Goal: Task Accomplishment & Management: Manage account settings

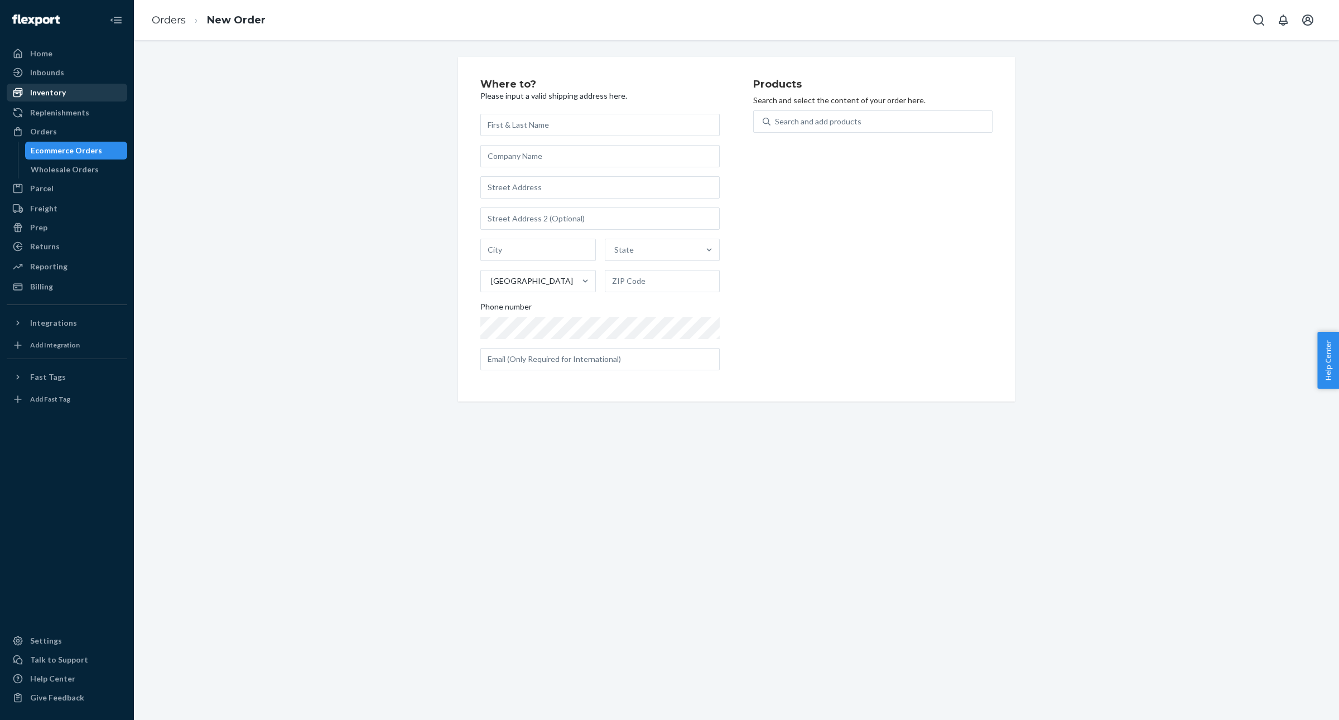
click at [93, 95] on div "Inventory" at bounding box center [67, 93] width 118 height 16
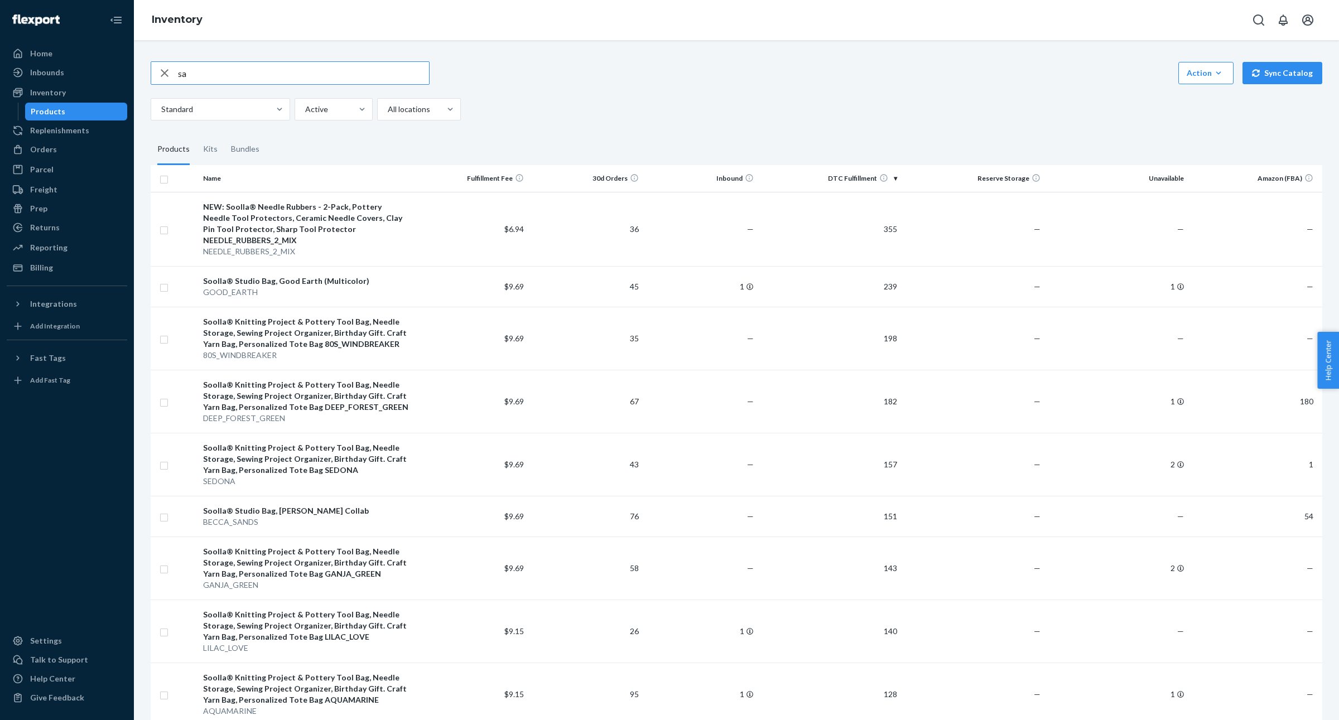
type input "s"
type input "becca"
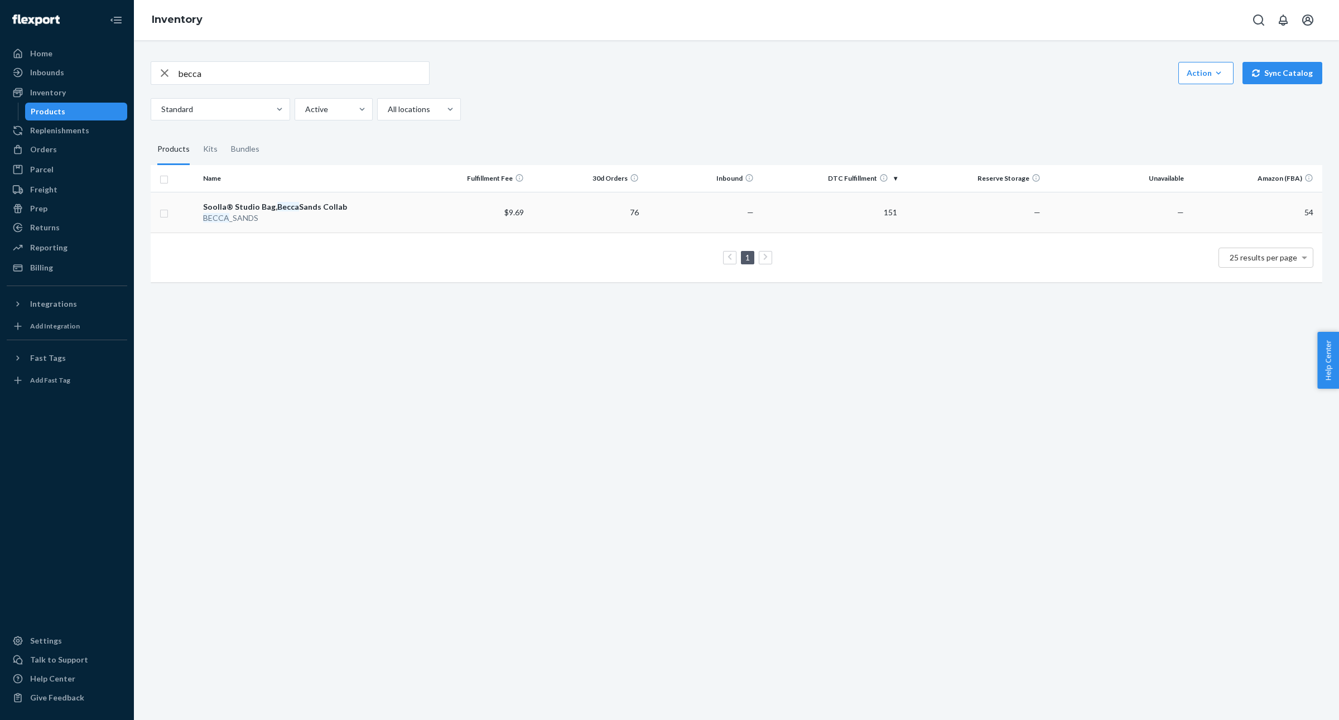
click at [614, 209] on td "76" at bounding box center [585, 212] width 115 height 41
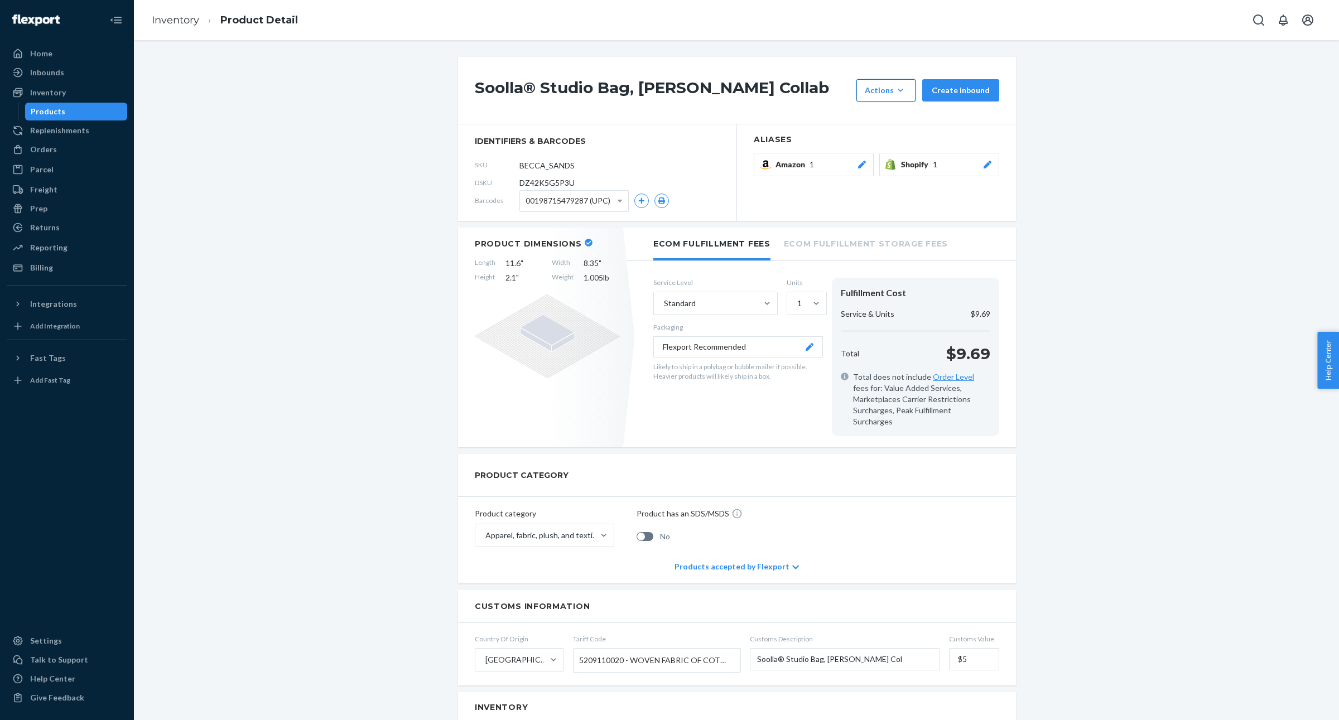
drag, startPoint x: 976, startPoint y: 91, endPoint x: 918, endPoint y: 91, distance: 58.6
click at [918, 91] on div "Actions Add components Hide Request removal Create inbound" at bounding box center [928, 90] width 150 height 22
click at [916, 91] on button "Actions Add components Hide Request removal" at bounding box center [885, 90] width 59 height 22
click at [897, 163] on span "Request removal" at bounding box center [902, 165] width 69 height 8
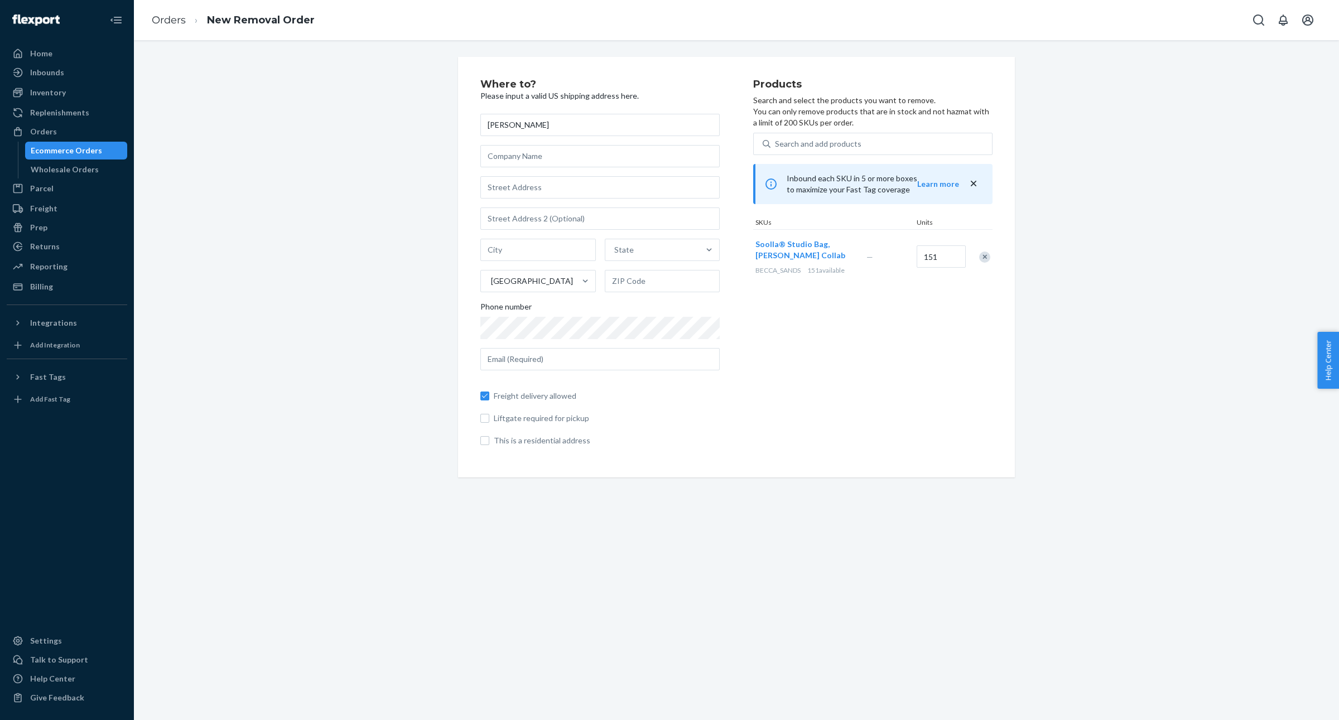
type input "[PERSON_NAME]"
type input "13742 Onkayha Cir"
type input "Irvine"
type input "CA"
type input "92620"
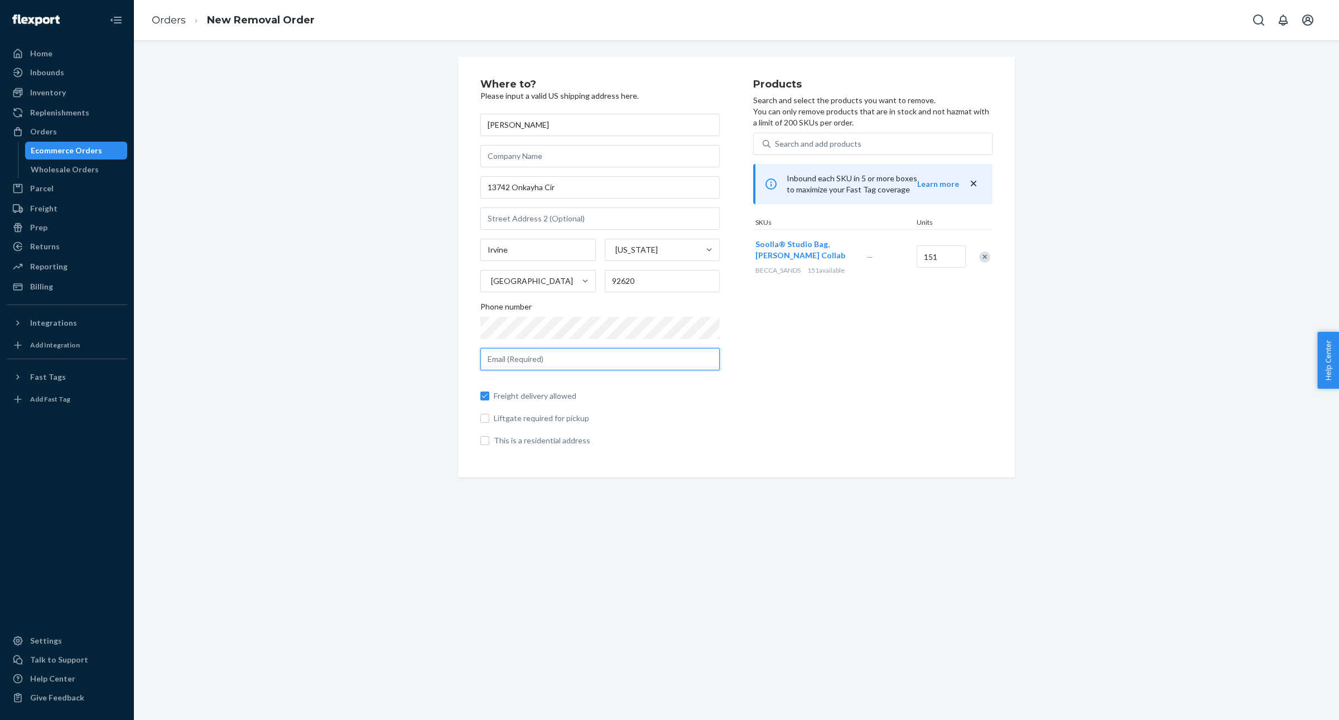
click at [529, 367] on input "text" at bounding box center [599, 359] width 239 height 22
type input "[EMAIL_ADDRESS][DOMAIN_NAME]"
type input "Soolla"
click at [938, 259] on input "151" at bounding box center [941, 256] width 49 height 22
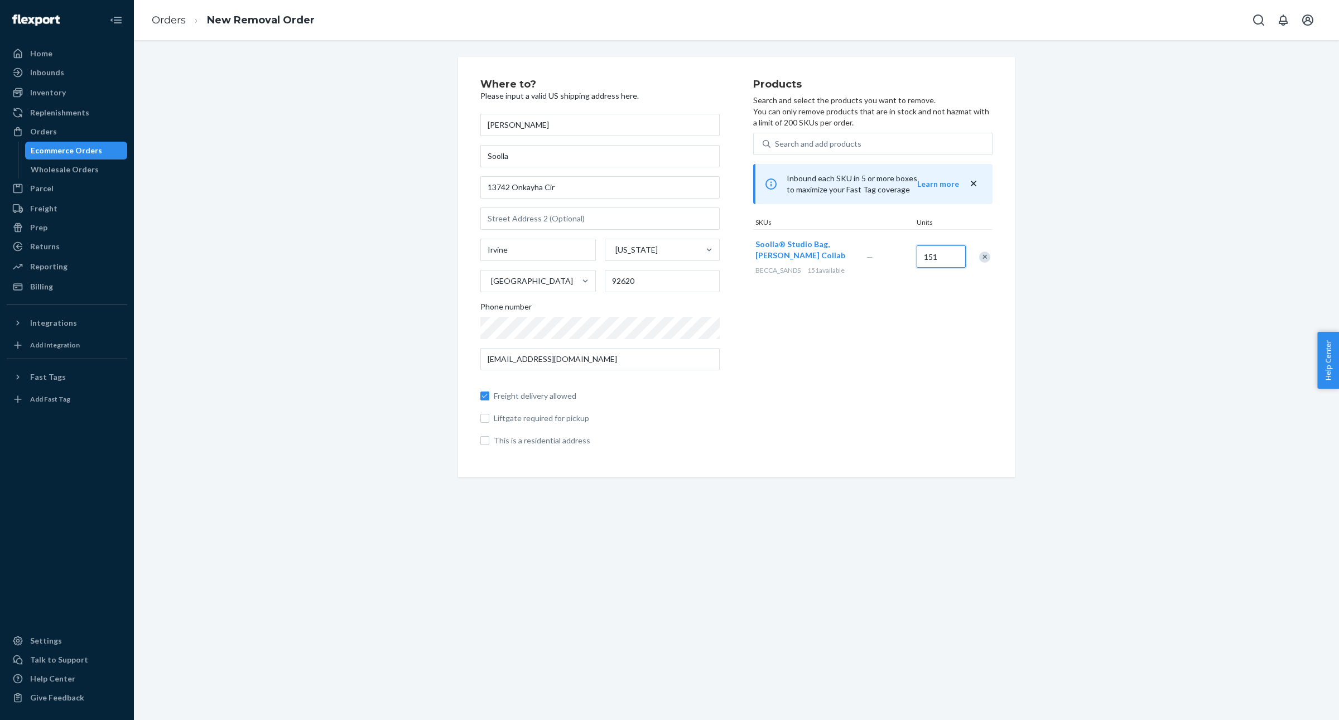
click at [938, 259] on input "151" at bounding box center [941, 256] width 49 height 22
click at [794, 487] on div "Where to? Please input a valid US shipping address here. [PERSON_NAME] [STREET_…" at bounding box center [736, 380] width 1205 height 680
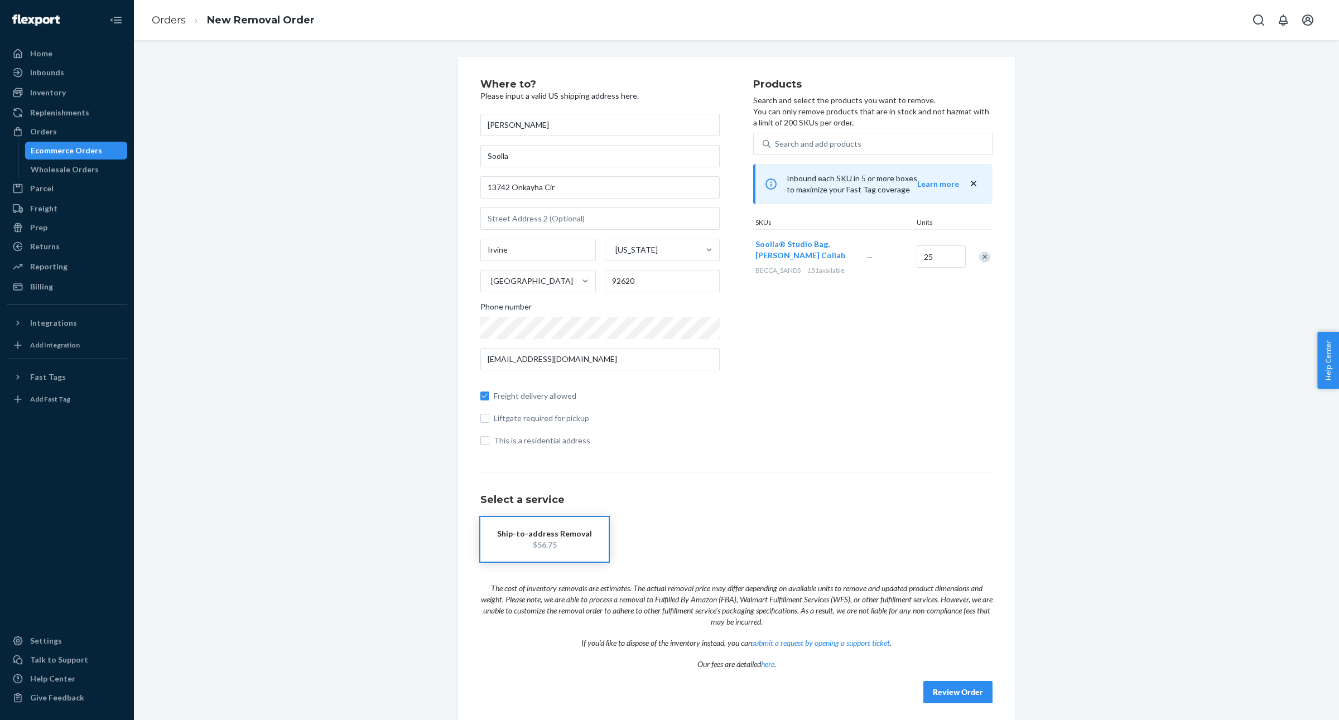
click at [865, 492] on div "Select a service Ship-to-address Removal $56.75" at bounding box center [736, 517] width 512 height 90
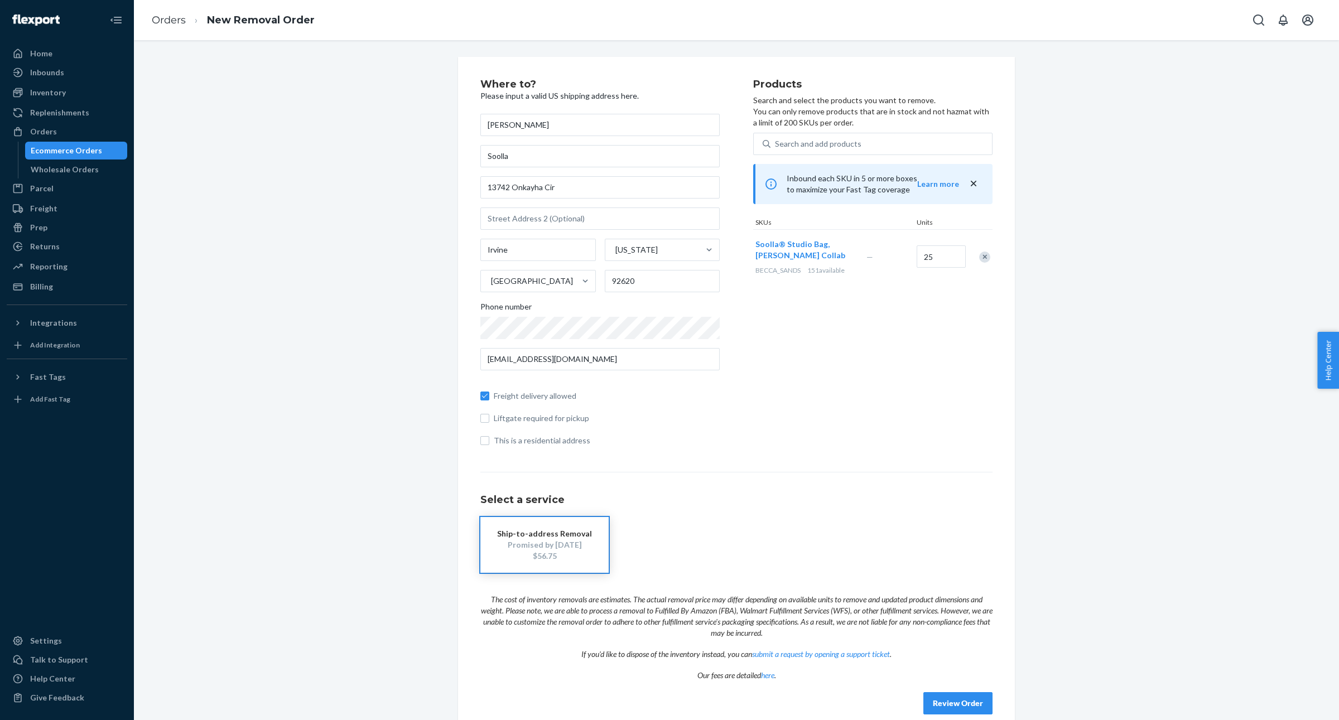
click at [900, 360] on div "Products Search and select the products you want to remove. You can only remove…" at bounding box center [872, 267] width 239 height 376
click at [941, 263] on input "25" at bounding box center [941, 256] width 49 height 22
click at [856, 398] on div "Products Search and select the products you want to remove. You can only remove…" at bounding box center [872, 267] width 239 height 376
click at [930, 263] on input "15" at bounding box center [941, 256] width 49 height 22
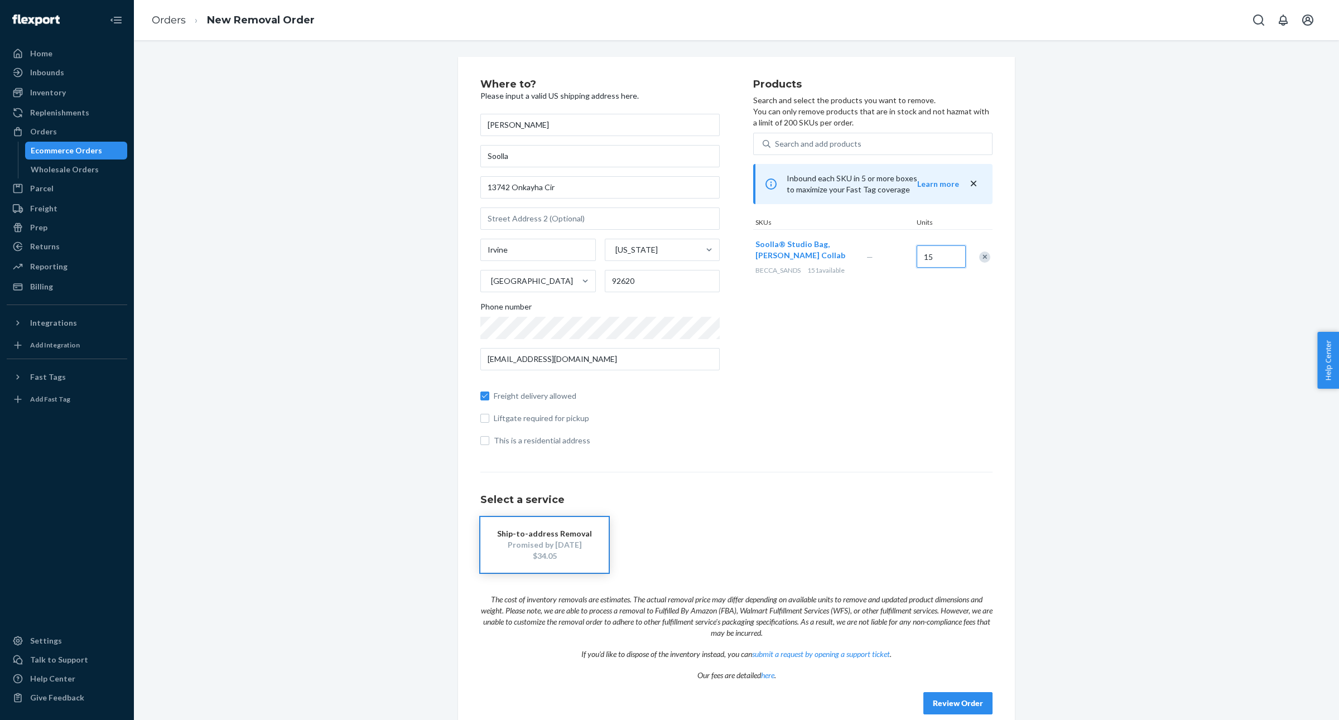
click at [930, 263] on input "15" at bounding box center [941, 256] width 49 height 22
click at [880, 362] on div "Products Search and select the products you want to remove. You can only remove…" at bounding box center [872, 267] width 239 height 376
click at [944, 256] on input "10" at bounding box center [941, 256] width 49 height 22
type input "15"
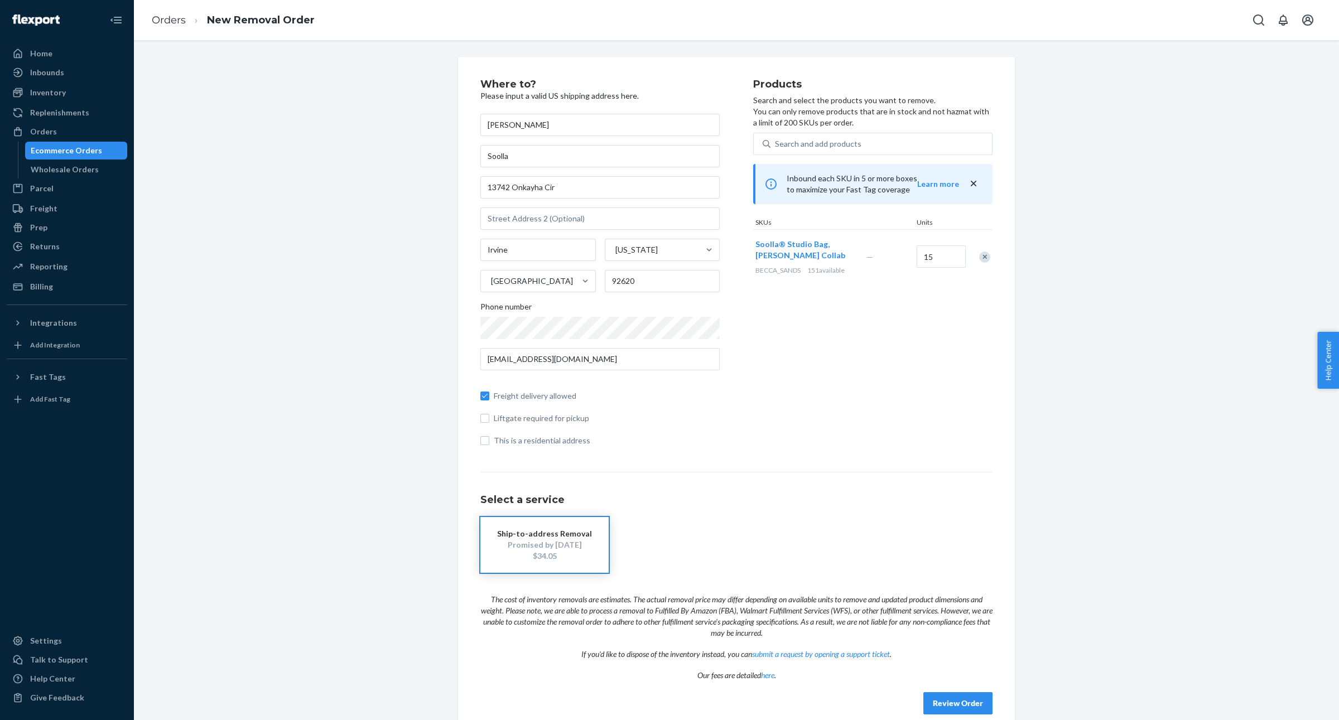
click at [902, 374] on div "Products Search and select the products you want to remove. You can only remove…" at bounding box center [872, 267] width 239 height 376
drag, startPoint x: 949, startPoint y: 705, endPoint x: 875, endPoint y: 296, distance: 415.1
click at [875, 296] on div "Where to? Please input a valid US shipping address here. [PERSON_NAME] [STREET_…" at bounding box center [736, 396] width 512 height 635
click at [945, 709] on button "Review Order" at bounding box center [957, 703] width 69 height 22
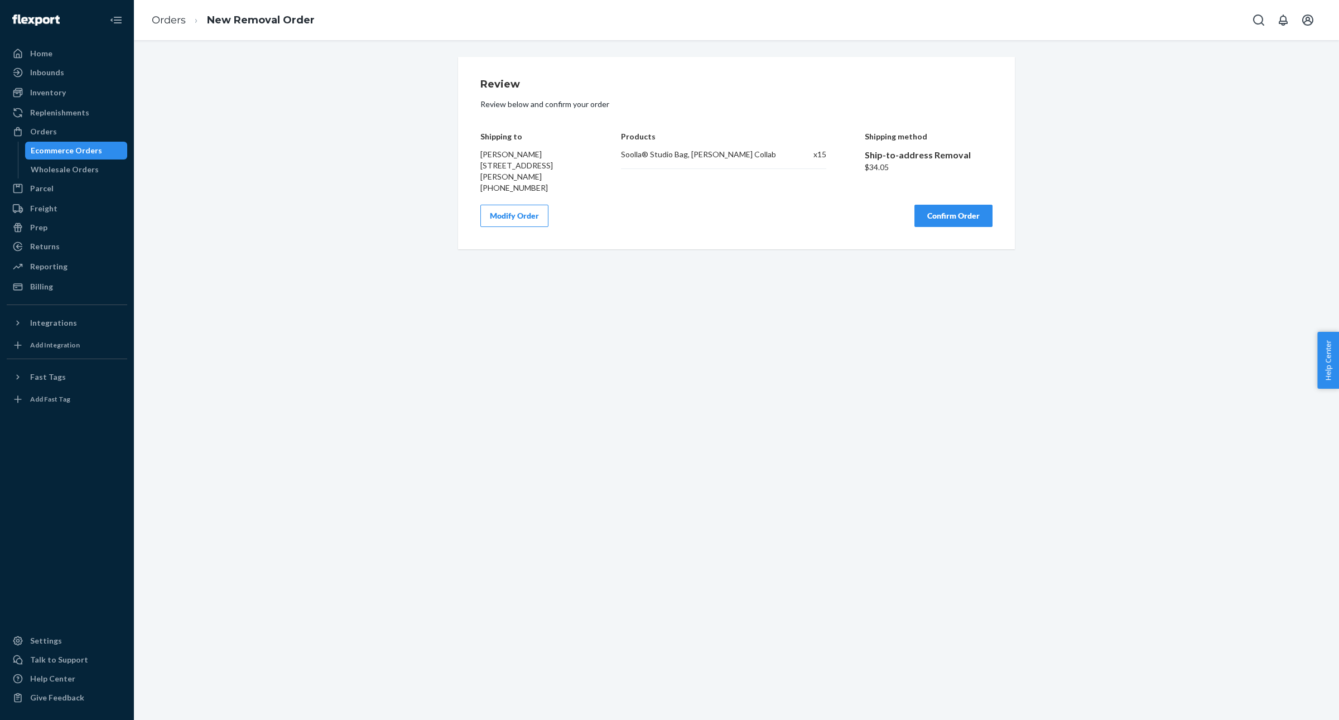
click at [928, 227] on button "Confirm Order" at bounding box center [953, 216] width 78 height 22
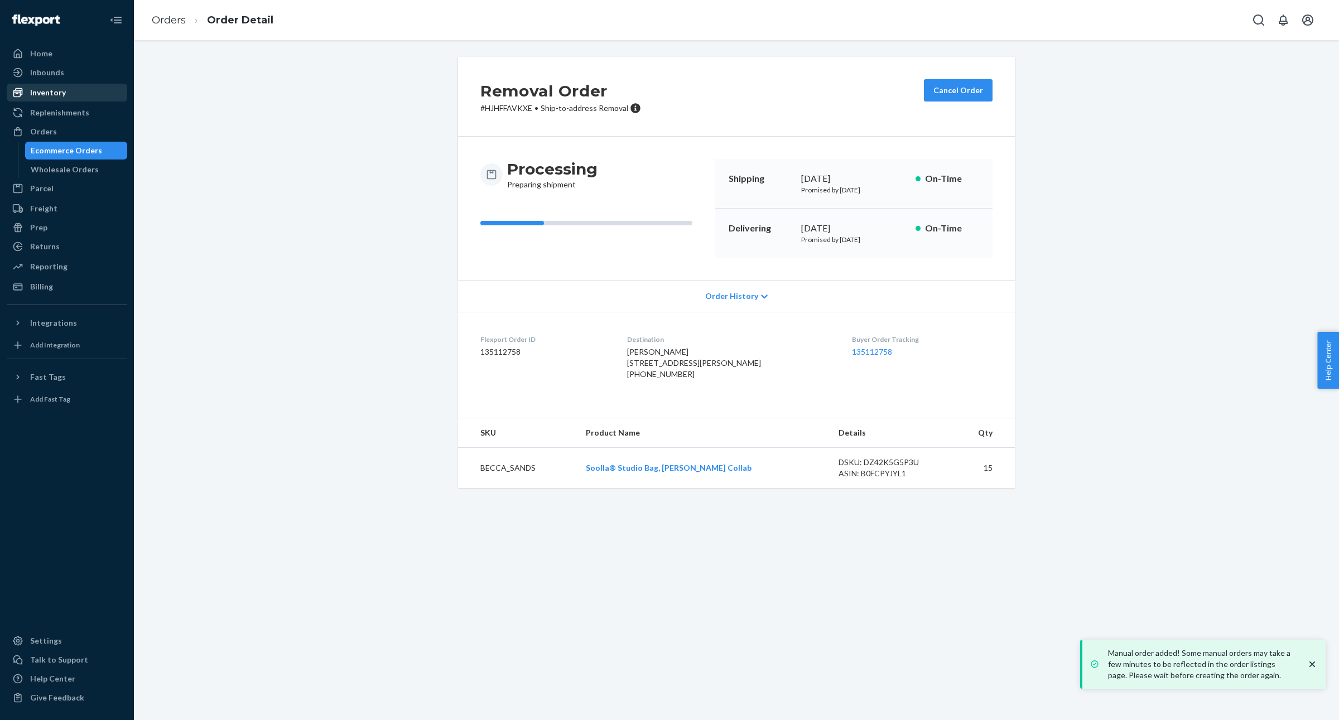
click at [66, 96] on div "Inventory" at bounding box center [67, 93] width 118 height 16
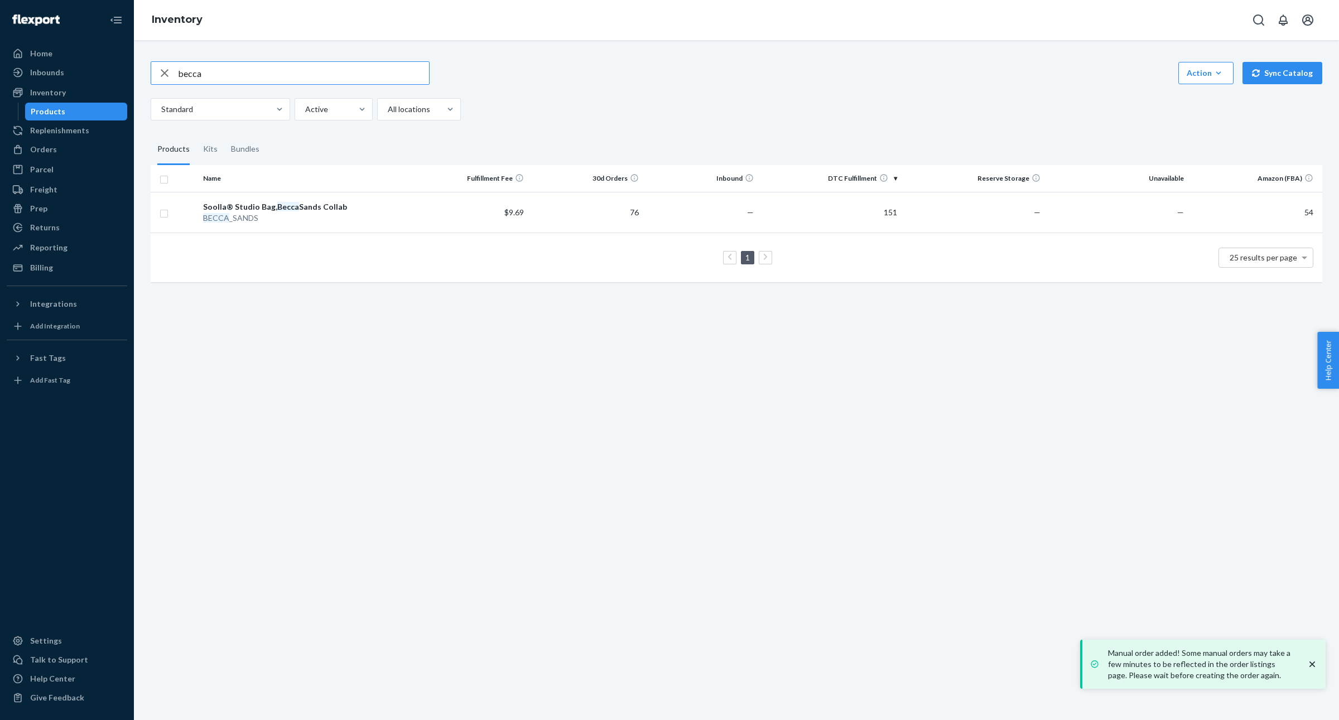
click at [386, 79] on input "becca" at bounding box center [303, 73] width 251 height 22
type input "hope"
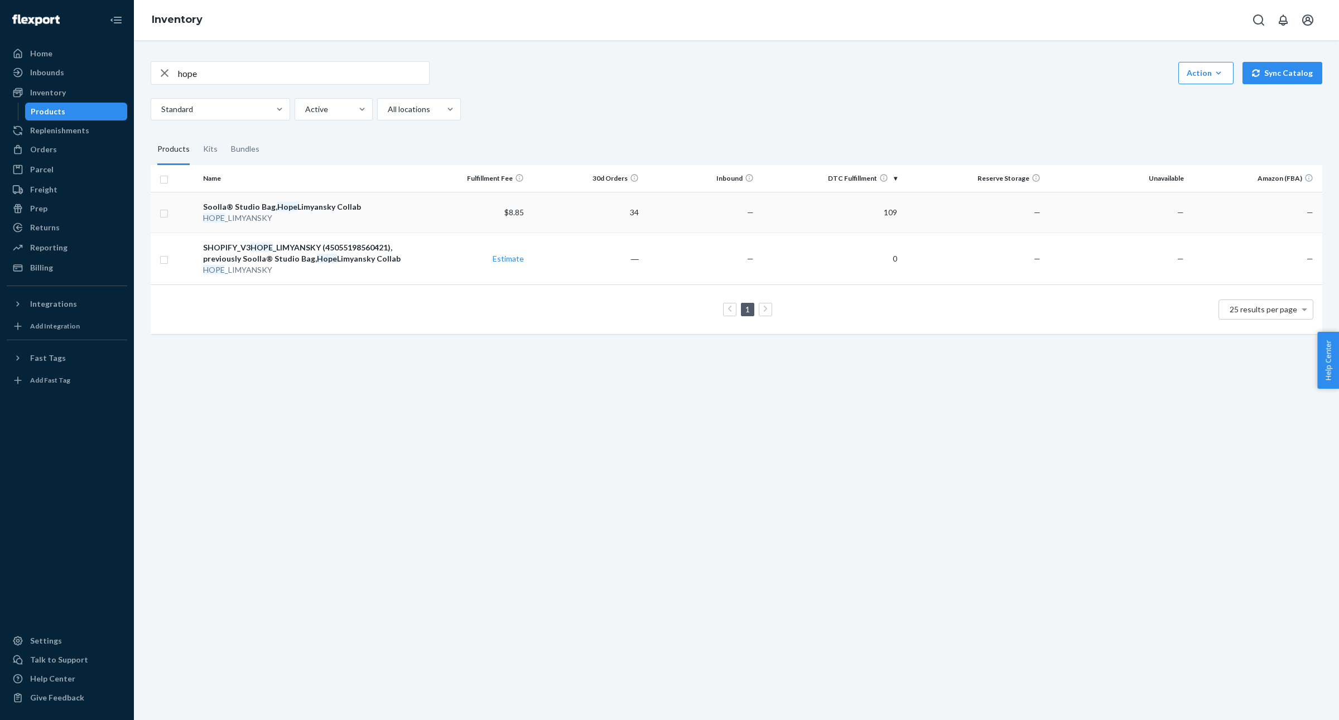
click at [663, 229] on td "—" at bounding box center [700, 212] width 115 height 41
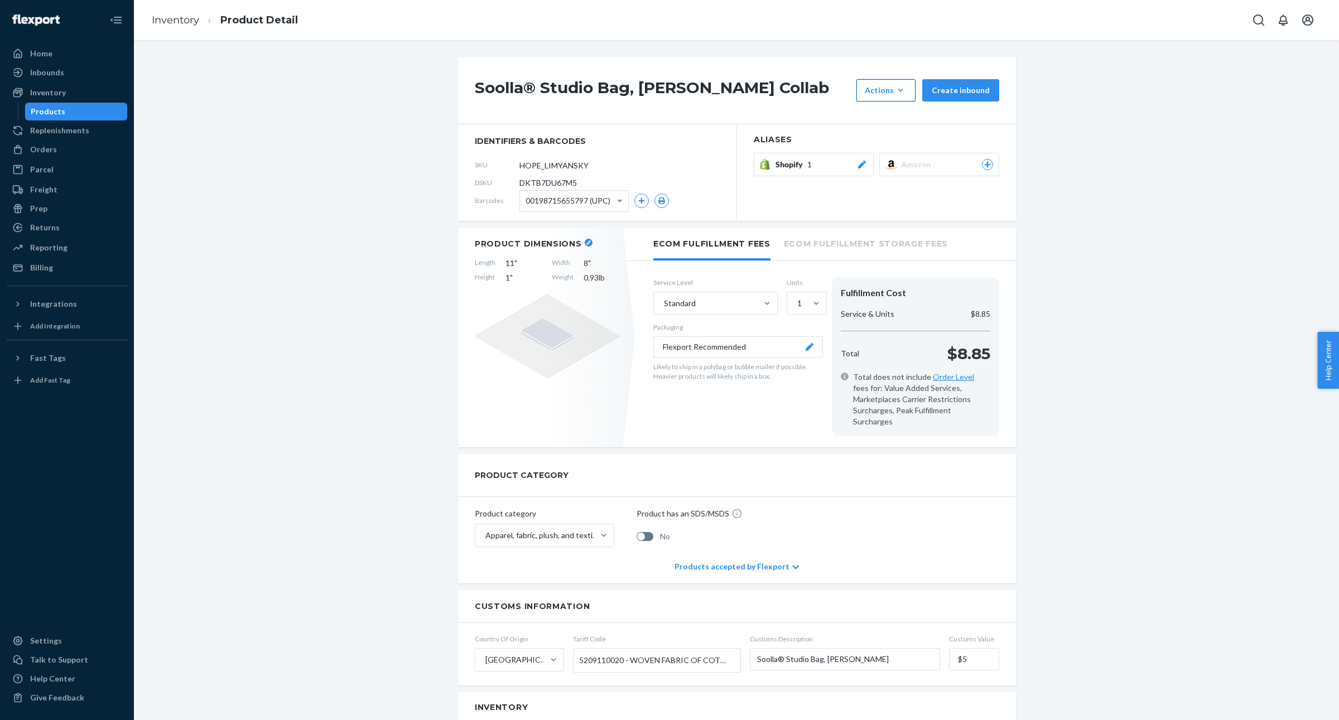
click at [892, 99] on button "Actions Add components Hide Request removal" at bounding box center [885, 90] width 59 height 22
click at [892, 171] on button "Request removal" at bounding box center [912, 165] width 107 height 24
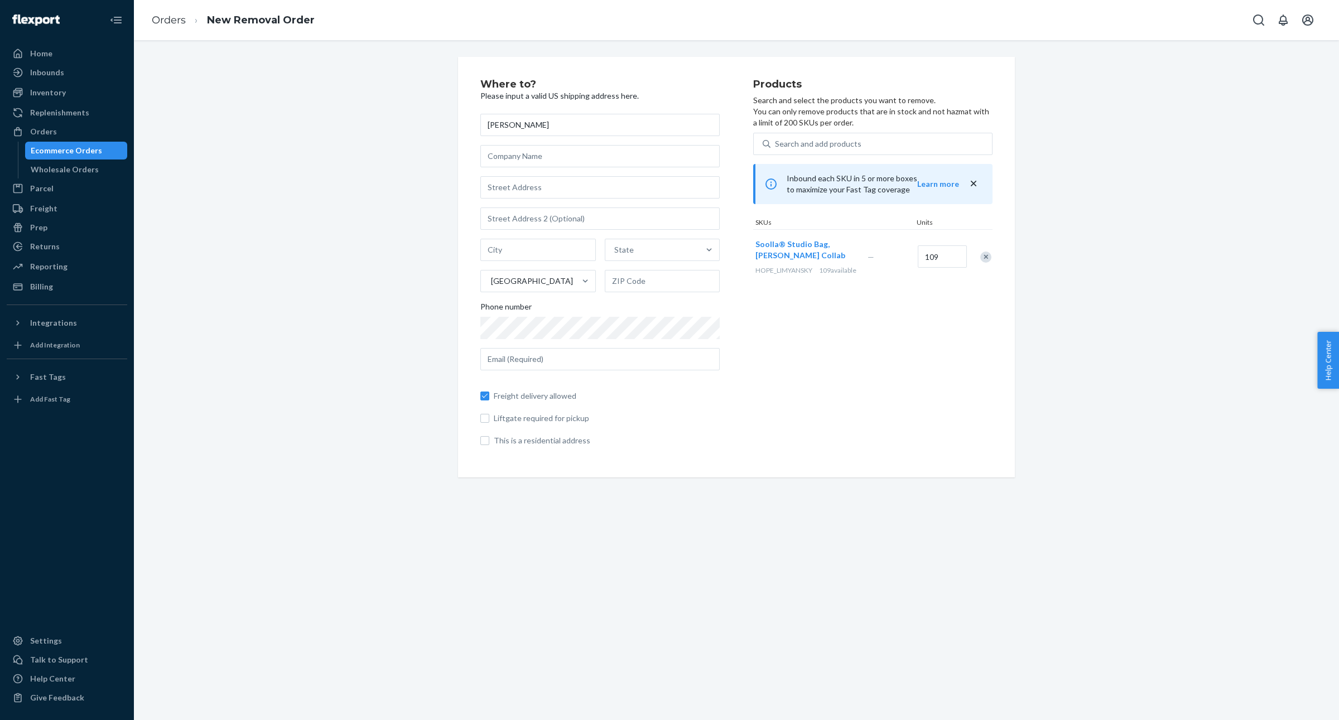
type input "[PERSON_NAME]"
type input "13742 Onkayha Cir"
type input "Irvine"
type input "CA"
type input "92620"
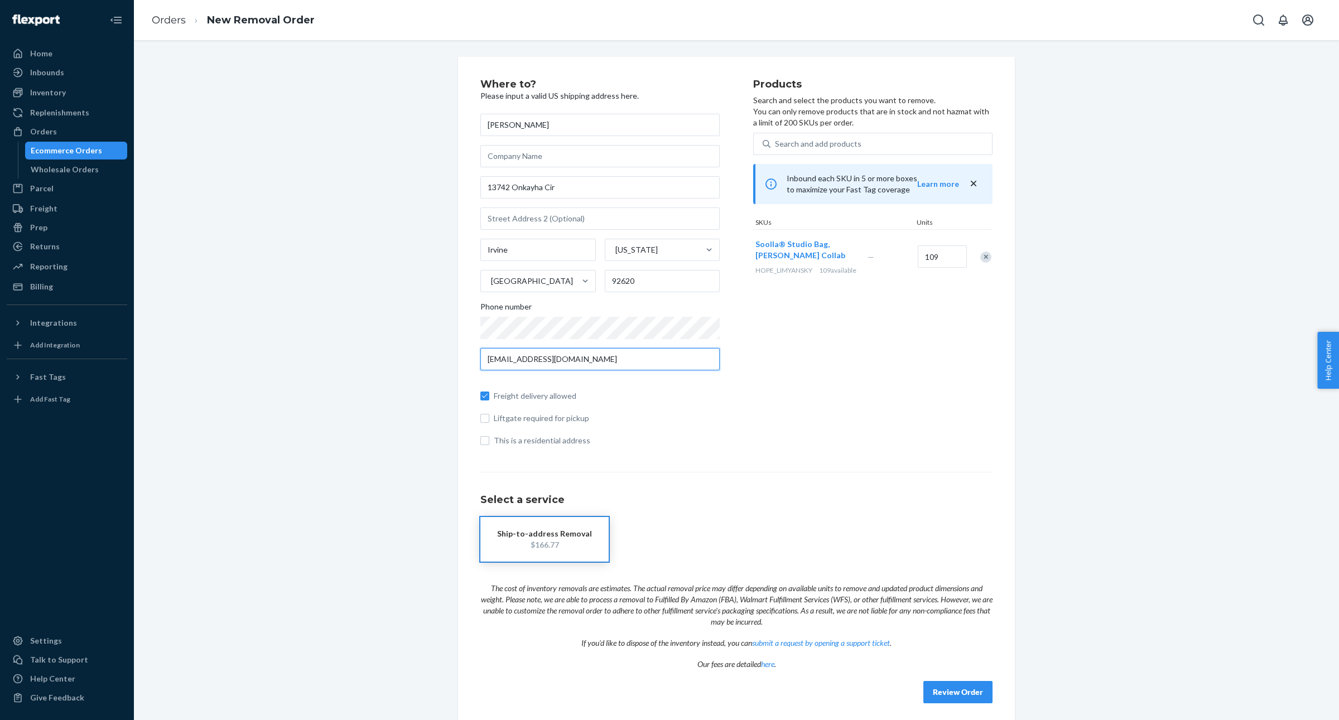
type input "[EMAIL_ADDRESS][DOMAIN_NAME]"
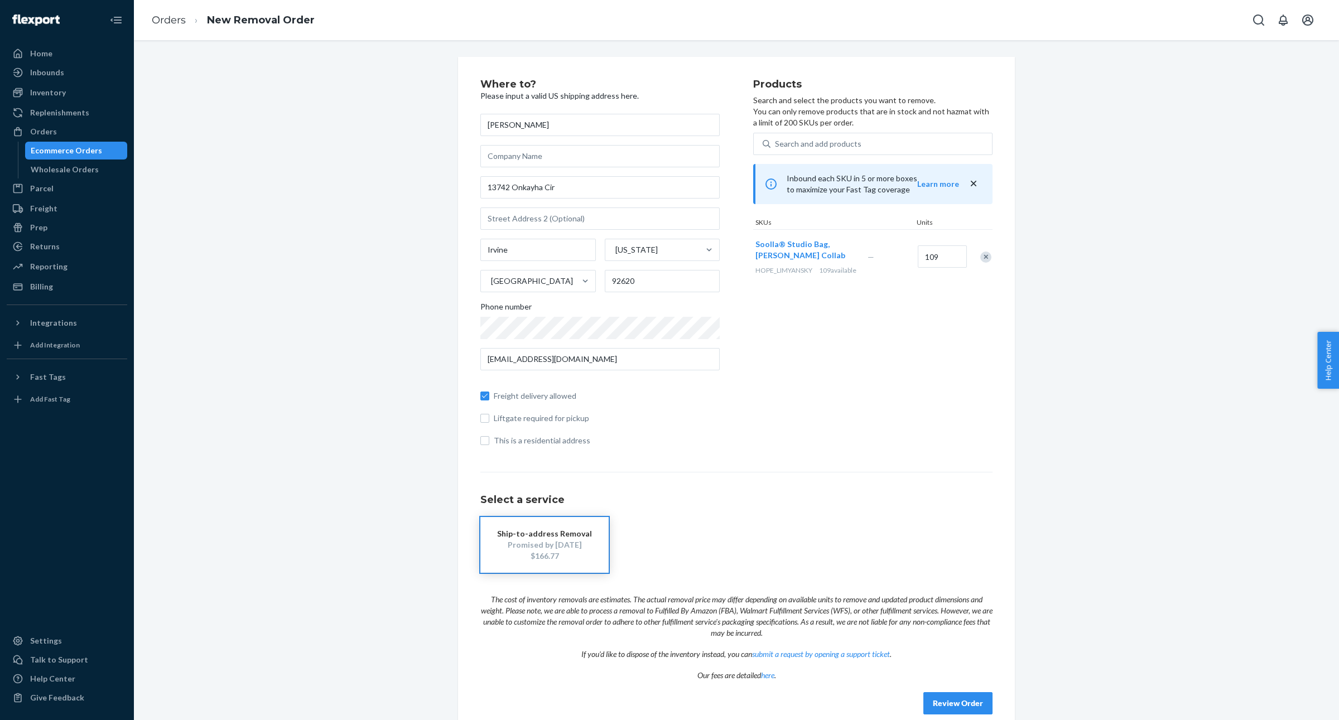
click at [903, 432] on div "Products Search and select the products you want to remove. You can only remove…" at bounding box center [872, 267] width 239 height 376
click at [938, 253] on input "109" at bounding box center [942, 256] width 49 height 22
type input "25"
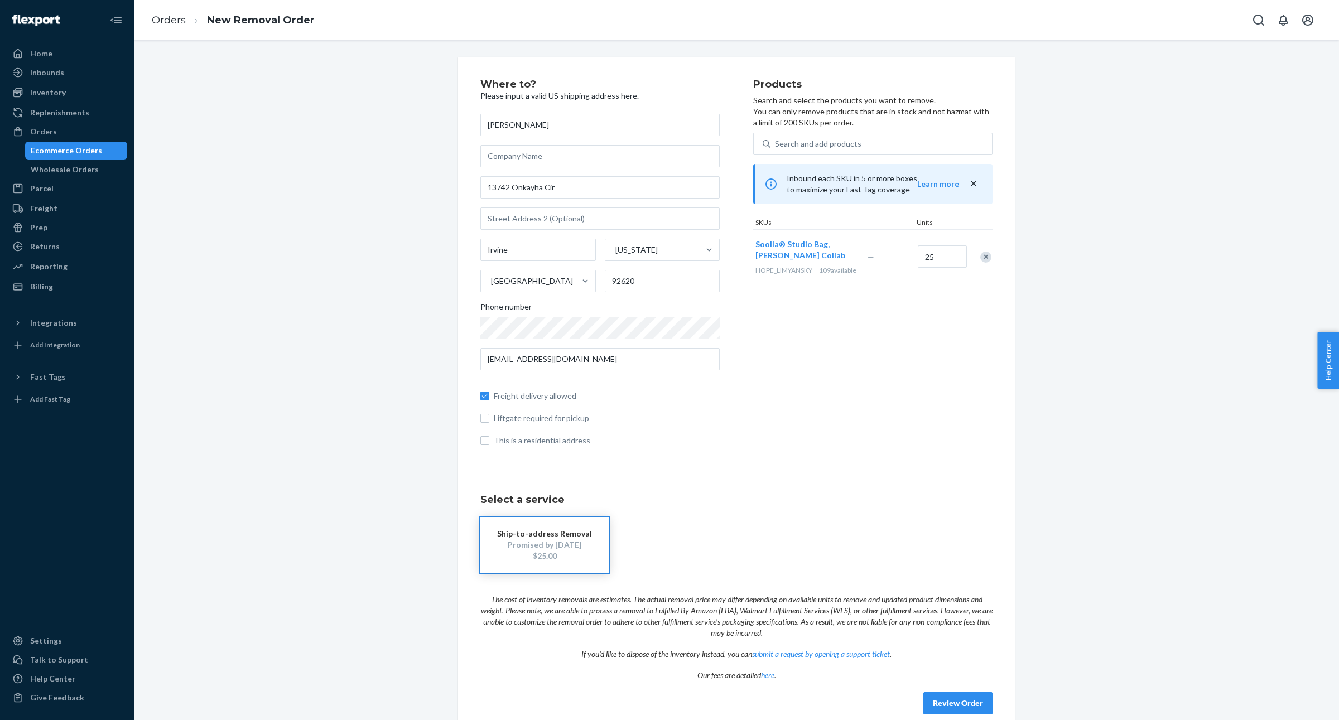
click at [901, 391] on div "Products Search and select the products you want to remove. You can only remove…" at bounding box center [872, 267] width 239 height 376
click at [943, 697] on button "Review Order" at bounding box center [957, 703] width 69 height 22
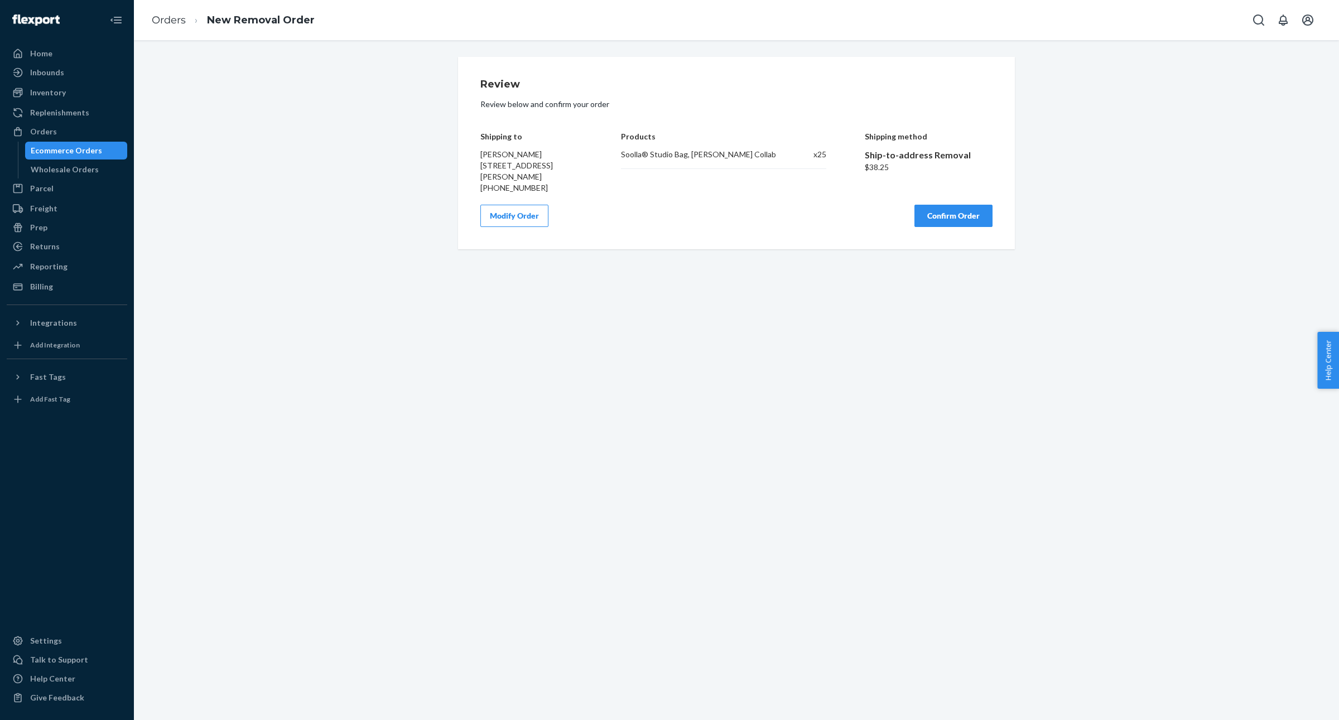
click at [967, 214] on button "Confirm Order" at bounding box center [953, 216] width 78 height 22
